Goal: Information Seeking & Learning: Learn about a topic

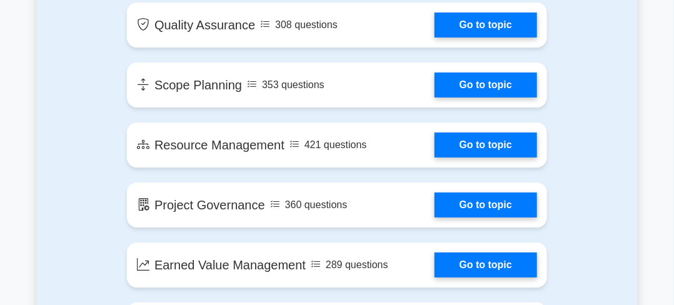
scroll to position [1766, 0]
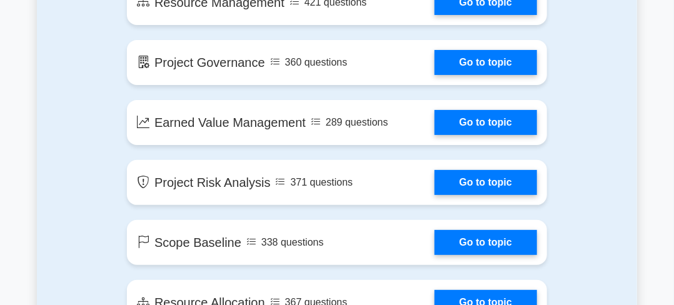
drag, startPoint x: 680, startPoint y: 23, endPoint x: 682, endPoint y: 124, distance: 101.4
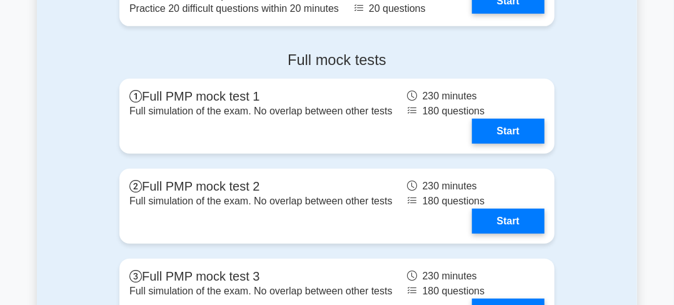
scroll to position [3595, 0]
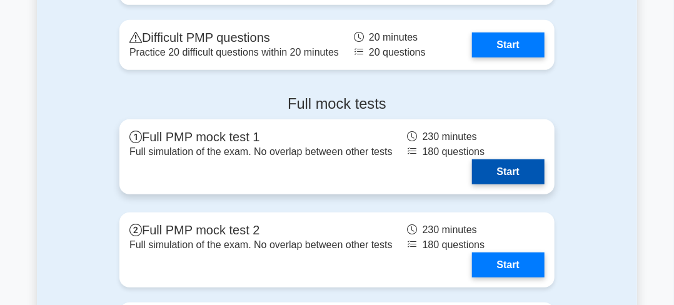
click at [505, 165] on link "Start" at bounding box center [508, 172] width 73 height 25
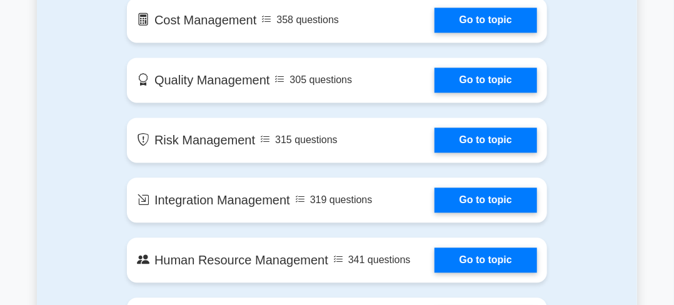
scroll to position [873, 0]
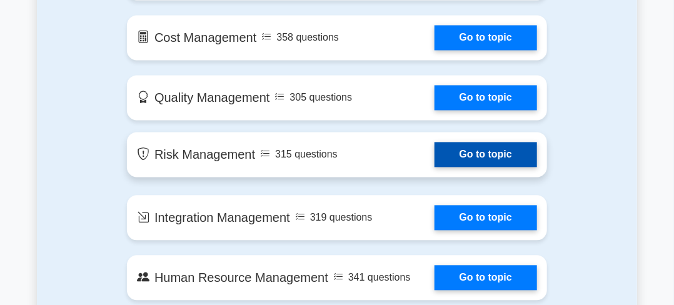
click at [498, 149] on link "Go to topic" at bounding box center [486, 154] width 103 height 25
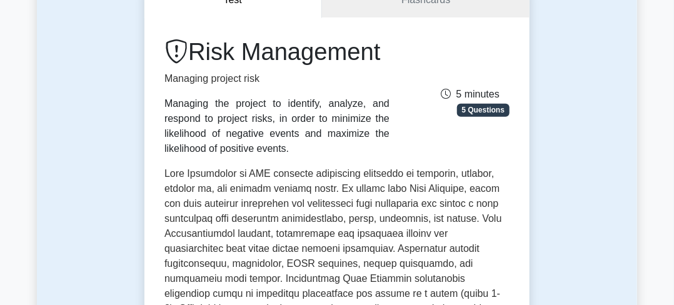
scroll to position [69, 0]
